Goal: Information Seeking & Learning: Find specific fact

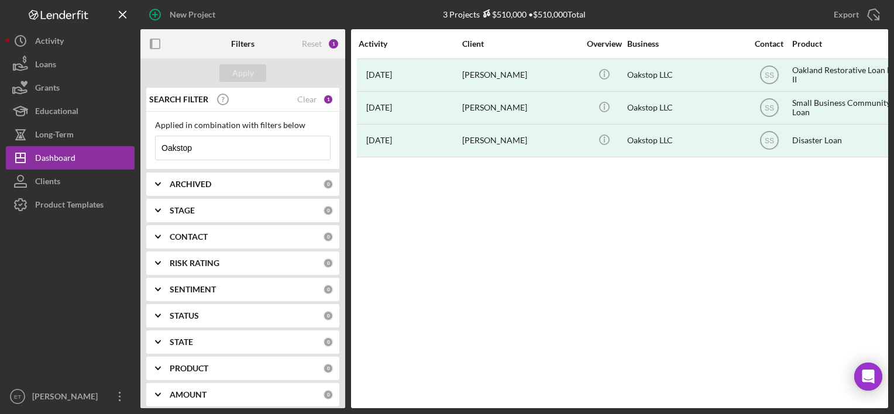
click at [293, 152] on input "Oakstop" at bounding box center [243, 147] width 174 height 23
paste input "Solar Now"
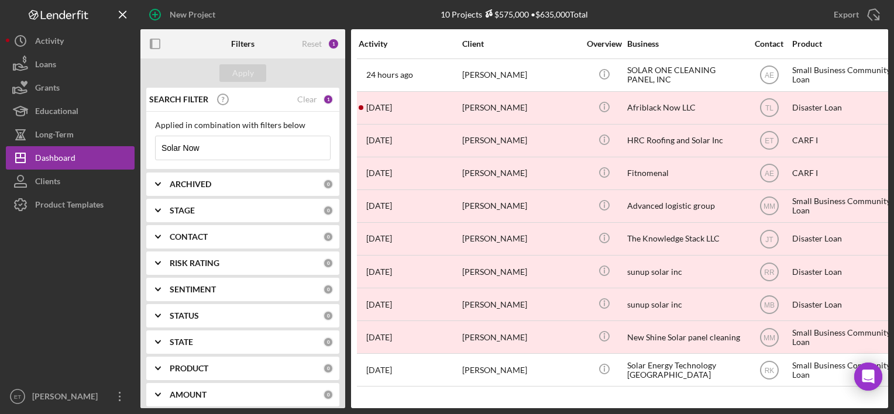
click at [281, 149] on input "Solar Now" at bounding box center [243, 147] width 174 height 23
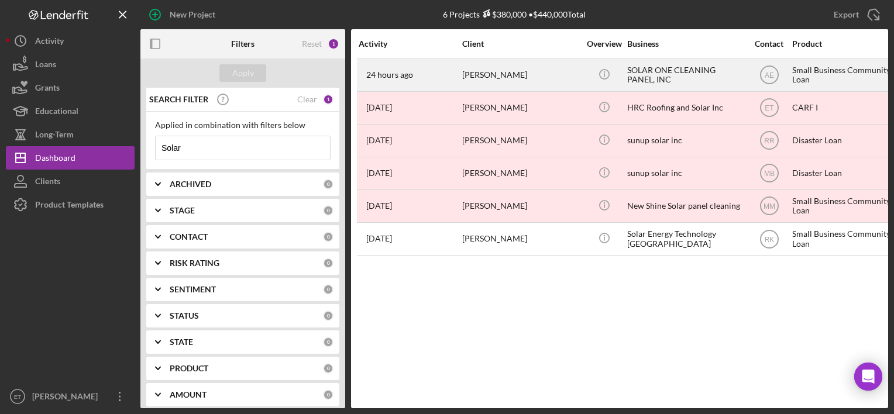
type input "Solar"
click at [536, 77] on div "[PERSON_NAME]" at bounding box center [520, 75] width 117 height 31
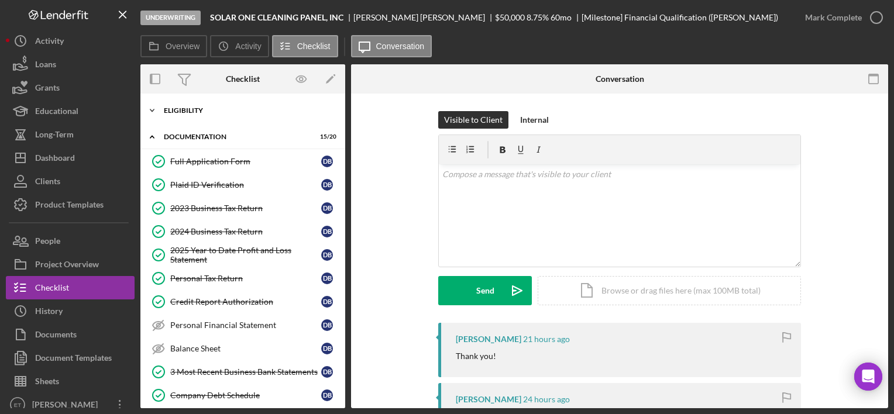
click at [246, 116] on div "Icon/Expander Eligibility 6 / 6" at bounding box center [242, 110] width 205 height 23
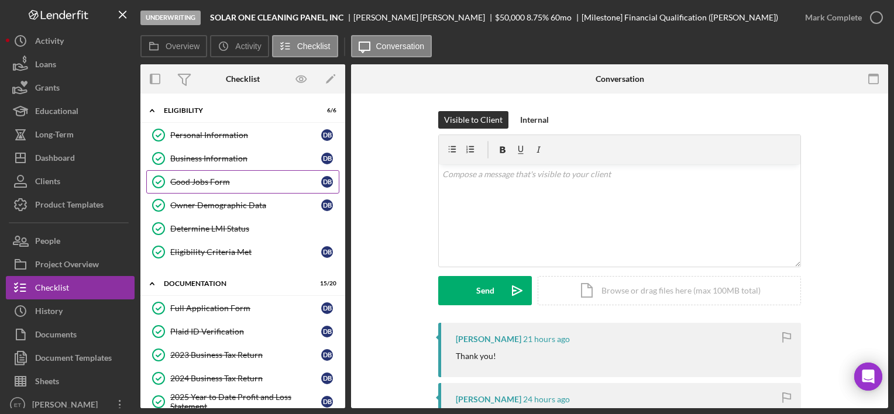
click at [213, 173] on link "Good Jobs Form Good Jobs Form D B" at bounding box center [242, 181] width 193 height 23
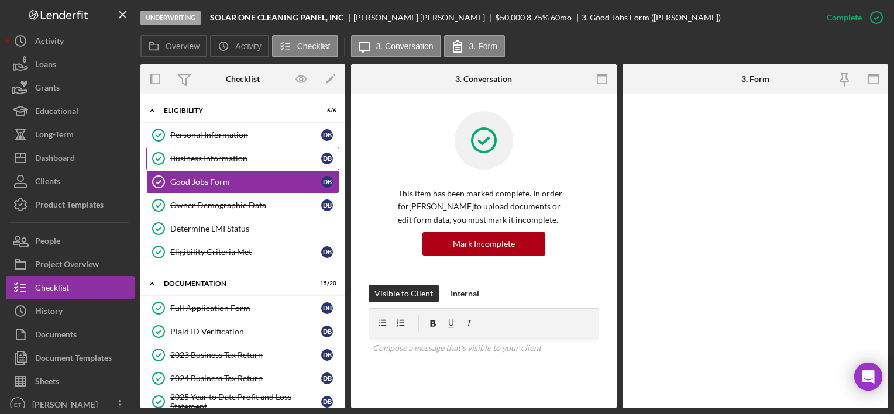
click at [225, 158] on div "Business Information" at bounding box center [245, 158] width 151 height 9
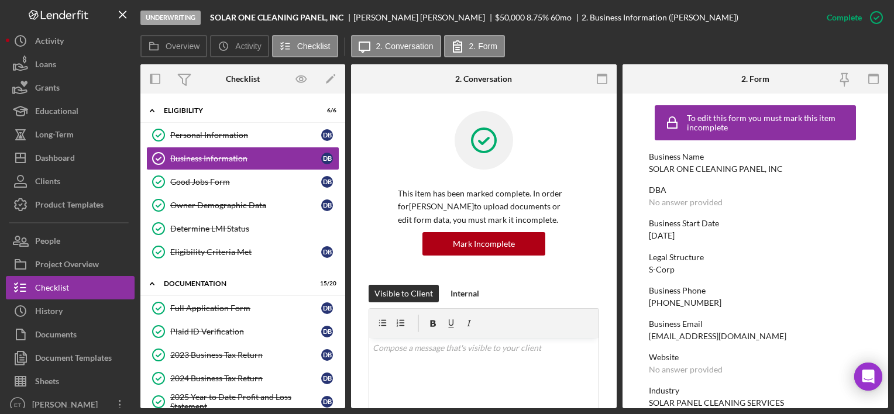
click at [686, 173] on div "SOLAR ONE CLEANING PANEL, INC" at bounding box center [716, 168] width 134 height 9
click at [652, 169] on div "SOLAR ONE CLEANING PANEL, INC" at bounding box center [716, 168] width 134 height 9
copy div "SOLAR ONE"
drag, startPoint x: 211, startPoint y: 14, endPoint x: 344, endPoint y: 17, distance: 133.4
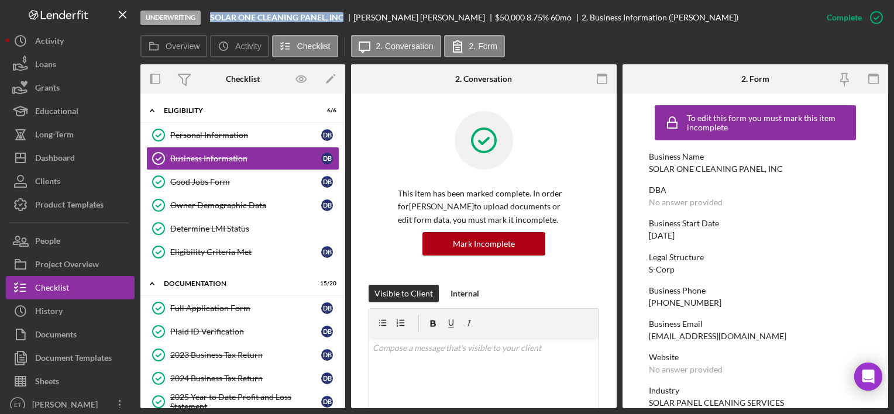
click at [344, 17] on div "SOLAR ONE CLEANING PANEL, INC" at bounding box center [281, 17] width 143 height 9
copy b "SOLAR ONE CLEANING PANEL, INC"
click at [205, 309] on div "Full Application Form" at bounding box center [245, 308] width 151 height 9
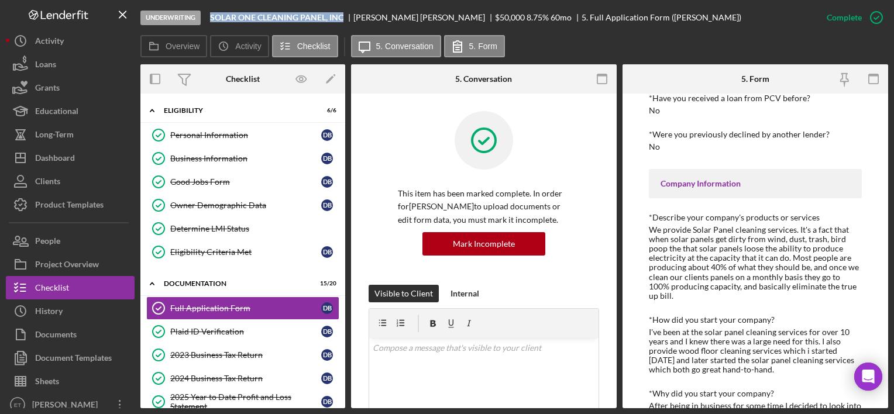
scroll to position [351, 0]
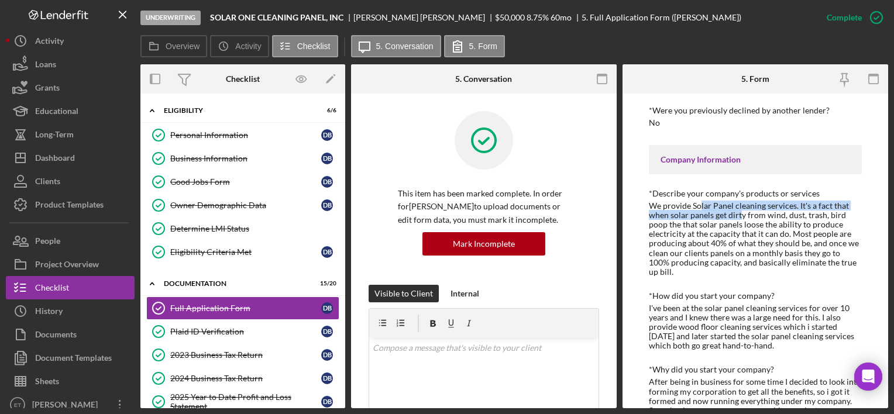
drag, startPoint x: 702, startPoint y: 208, endPoint x: 780, endPoint y: 222, distance: 79.5
click at [758, 216] on div "We provide Solar Panel cleaning services. It's a fact that when solar panels ge…" at bounding box center [755, 238] width 212 height 75
click at [751, 311] on div "I've been at the solar panel cleaning services for over 10 years and I knew the…" at bounding box center [755, 327] width 212 height 47
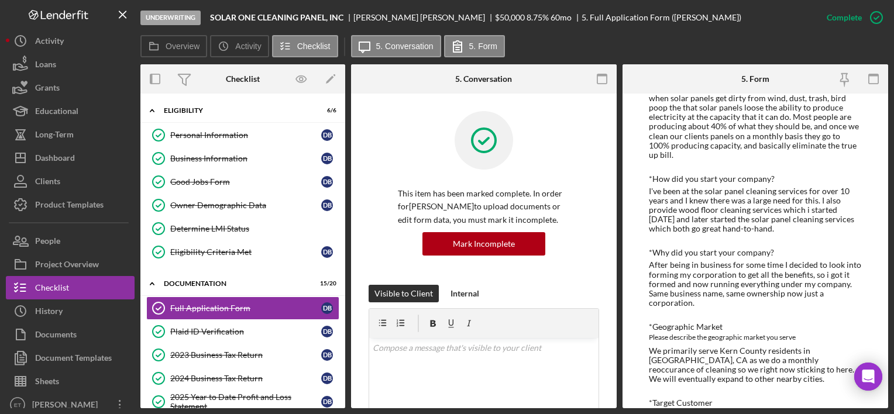
click at [397, 16] on div "[PERSON_NAME]" at bounding box center [424, 17] width 142 height 9
copy div "[PERSON_NAME]"
